Goal: Complete application form: Complete application form

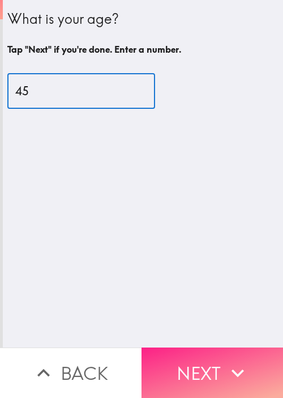
type input "45"
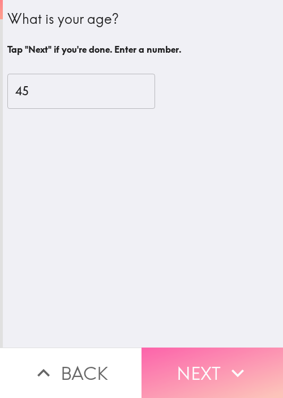
click at [200, 361] on button "Next" at bounding box center [213, 372] width 142 height 50
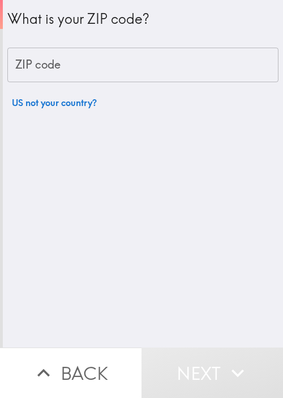
click at [59, 65] on input "ZIP code" at bounding box center [142, 65] width 271 height 35
click at [158, 168] on div "What is your ZIP code? ZIP code ZIP code US not your country?" at bounding box center [143, 173] width 280 height 347
click at [137, 55] on input "ZIP code" at bounding box center [142, 65] width 271 height 35
paste input "33621"
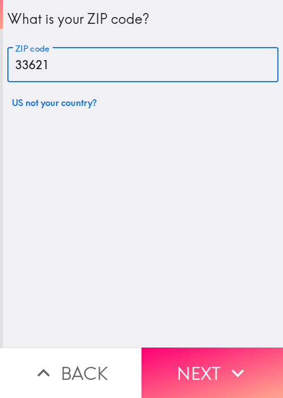
type input "33621"
click at [204, 362] on button "Next" at bounding box center [213, 372] width 142 height 50
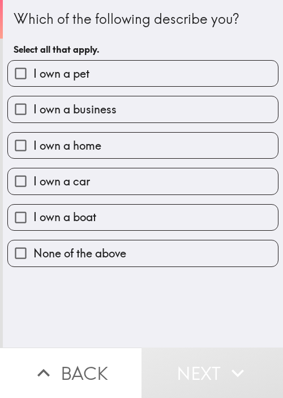
click at [245, 77] on label "I own a pet" at bounding box center [143, 73] width 270 height 25
click at [33, 77] on input "I own a pet" at bounding box center [20, 73] width 25 height 25
checkbox input "true"
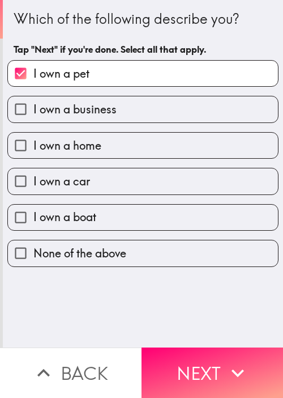
click at [147, 123] on div "I own a home" at bounding box center [138, 141] width 280 height 36
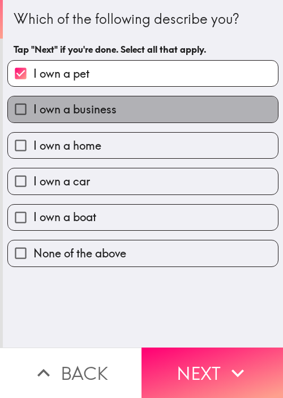
click at [168, 113] on label "I own a business" at bounding box center [143, 108] width 270 height 25
click at [33, 113] on input "I own a business" at bounding box center [20, 108] width 25 height 25
checkbox input "true"
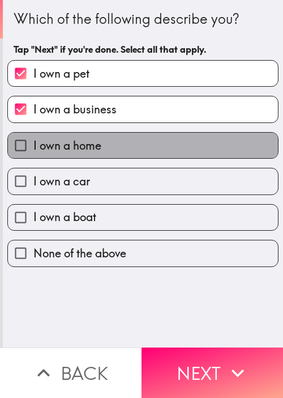
click at [140, 147] on label "I own a home" at bounding box center [143, 145] width 270 height 25
click at [33, 147] on input "I own a home" at bounding box center [20, 145] width 25 height 25
checkbox input "true"
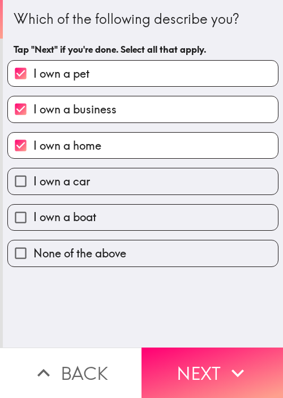
click at [135, 181] on label "I own a car" at bounding box center [143, 180] width 270 height 25
click at [33, 181] on input "I own a car" at bounding box center [20, 180] width 25 height 25
checkbox input "true"
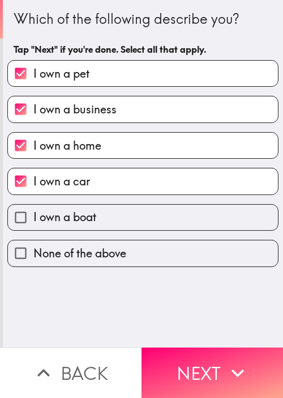
click at [134, 223] on label "I own a boat" at bounding box center [143, 216] width 270 height 25
click at [33, 223] on input "I own a boat" at bounding box center [20, 216] width 25 height 25
checkbox input "true"
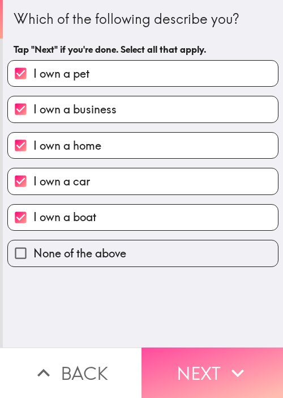
drag, startPoint x: 188, startPoint y: 360, endPoint x: 96, endPoint y: 243, distance: 148.9
click at [188, 360] on button "Next" at bounding box center [213, 372] width 142 height 50
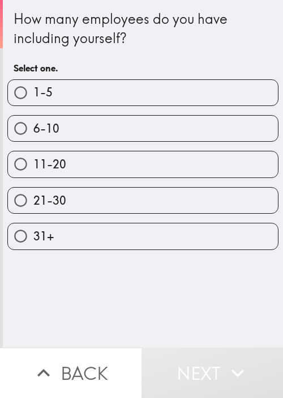
click at [239, 304] on div "How many employees do you have including yourself? Select one. 1-5 6-10 11-20 2…" at bounding box center [143, 173] width 280 height 347
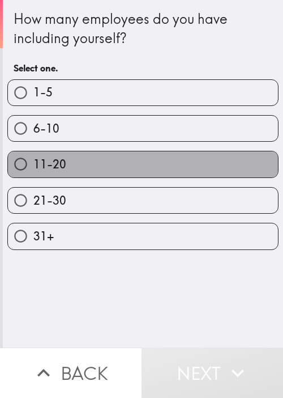
click at [169, 158] on label "11-20" at bounding box center [143, 163] width 270 height 25
click at [33, 158] on input "11-20" at bounding box center [20, 163] width 25 height 25
radio input "true"
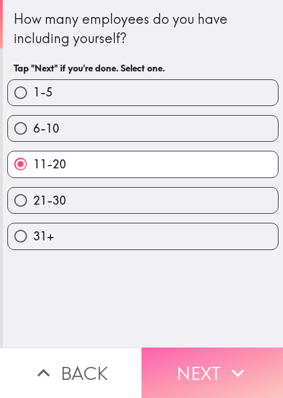
click at [186, 351] on button "Next" at bounding box center [213, 372] width 142 height 50
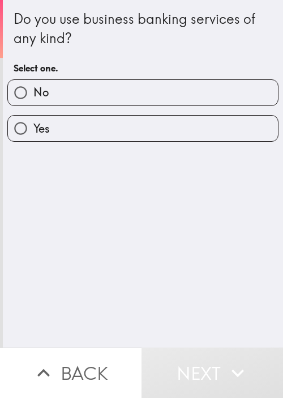
drag, startPoint x: 228, startPoint y: 194, endPoint x: 222, endPoint y: 187, distance: 8.4
click at [228, 194] on div "Do you use business banking services of any kind? Select one. No Yes" at bounding box center [143, 173] width 280 height 347
click at [155, 104] on label "No" at bounding box center [143, 92] width 270 height 25
click at [33, 104] on input "No" at bounding box center [20, 92] width 25 height 25
radio input "true"
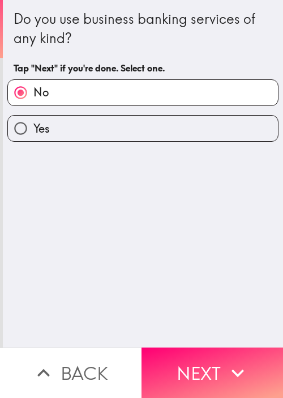
click at [205, 336] on div "Do you use business banking services of any kind? Tap "Next" if you're done. Se…" at bounding box center [143, 173] width 280 height 347
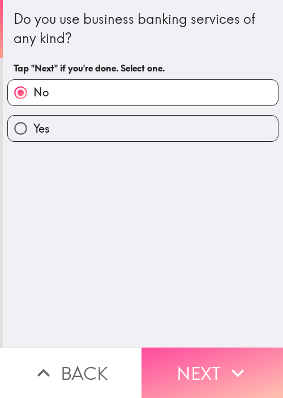
drag, startPoint x: 203, startPoint y: 344, endPoint x: 198, endPoint y: 343, distance: 5.8
click at [202, 347] on button "Next" at bounding box center [213, 372] width 142 height 50
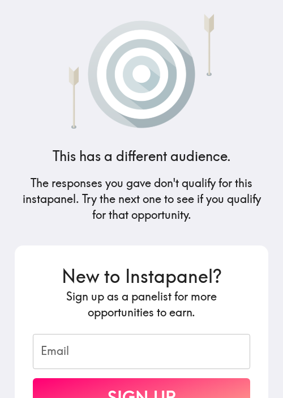
click at [245, 292] on h5 "Sign up as a panelist for more opportunities to earn." at bounding box center [141, 304] width 217 height 32
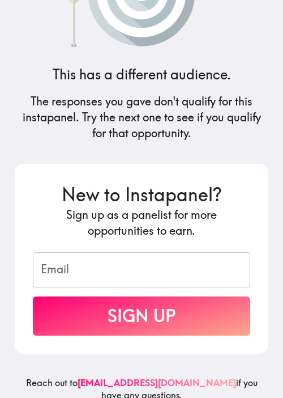
scroll to position [102, 0]
